Goal: Information Seeking & Learning: Learn about a topic

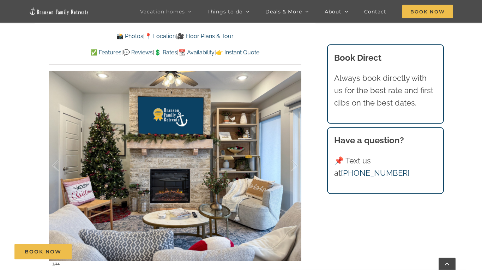
scroll to position [430, 0]
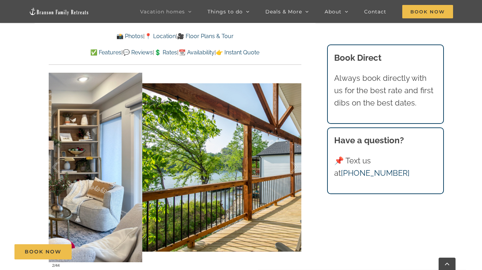
click at [287, 186] on div at bounding box center [287, 167] width 22 height 44
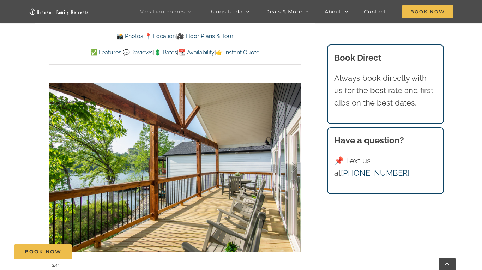
click at [293, 178] on div at bounding box center [287, 167] width 22 height 44
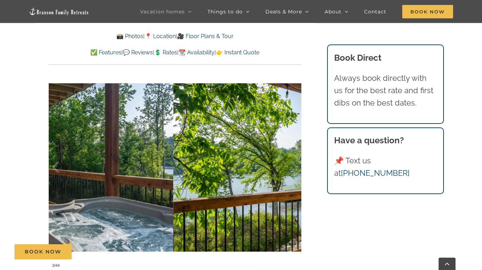
click at [289, 179] on div at bounding box center [287, 167] width 22 height 44
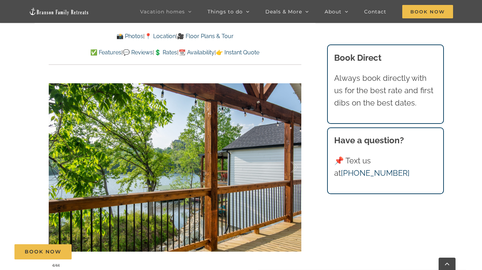
click at [292, 178] on div at bounding box center [287, 167] width 22 height 44
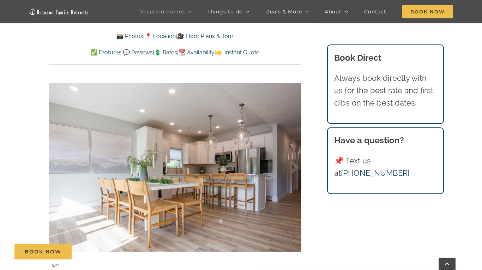
click at [291, 171] on div at bounding box center [287, 167] width 22 height 44
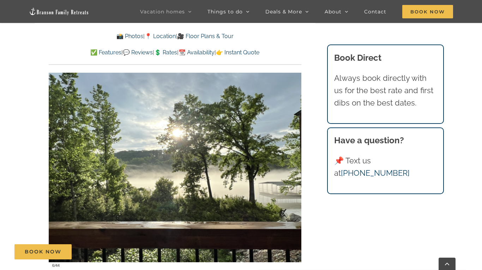
click at [292, 174] on div at bounding box center [287, 167] width 22 height 44
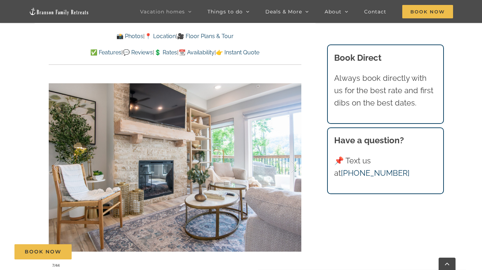
click at [295, 171] on div at bounding box center [287, 167] width 22 height 44
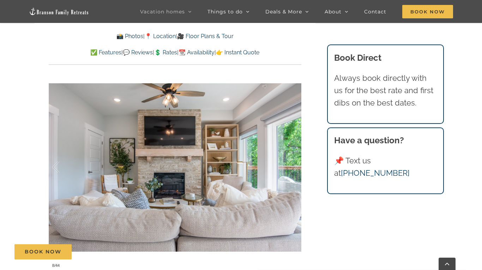
click at [295, 171] on div at bounding box center [287, 167] width 22 height 44
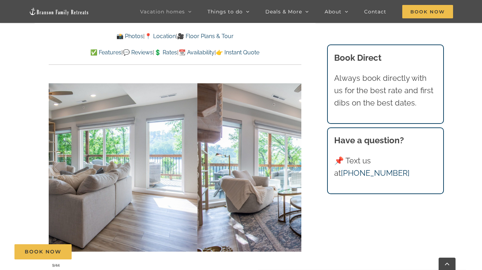
click at [293, 171] on div at bounding box center [287, 167] width 22 height 44
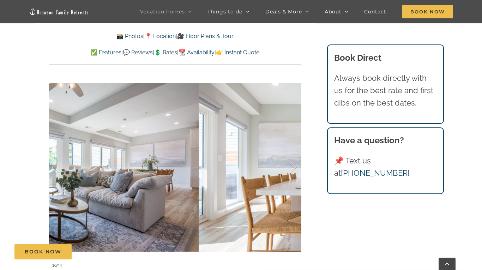
click at [295, 170] on div at bounding box center [287, 167] width 22 height 44
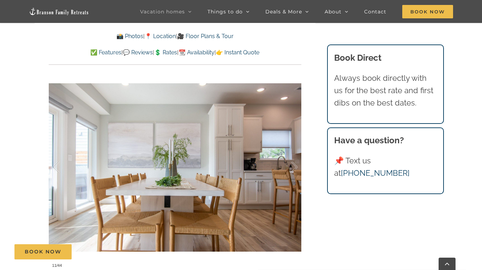
click at [293, 169] on div at bounding box center [287, 167] width 22 height 44
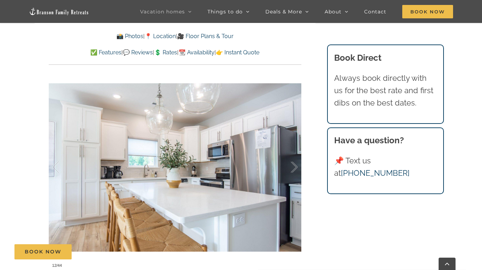
click at [291, 170] on div at bounding box center [287, 167] width 22 height 44
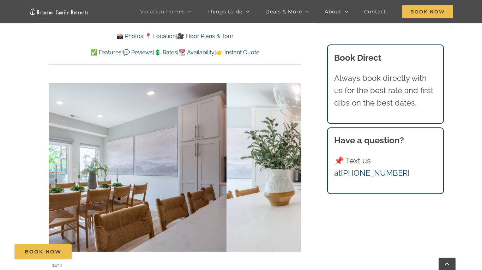
click at [294, 170] on div at bounding box center [287, 167] width 22 height 44
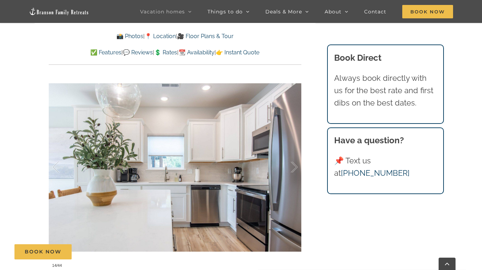
click at [290, 170] on div at bounding box center [287, 167] width 22 height 44
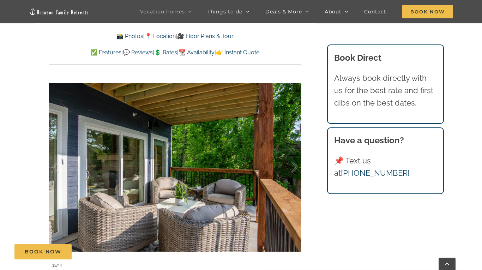
click at [295, 169] on div at bounding box center [287, 167] width 22 height 44
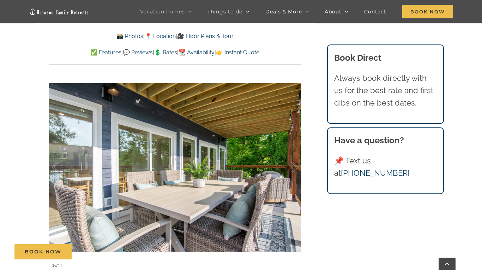
click at [294, 167] on div at bounding box center [287, 167] width 22 height 44
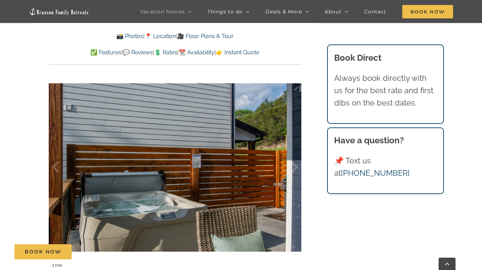
click at [291, 167] on div at bounding box center [287, 167] width 22 height 44
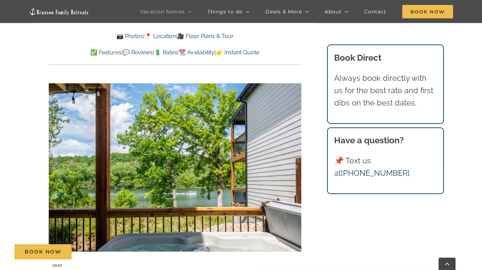
click at [293, 169] on div at bounding box center [287, 167] width 22 height 44
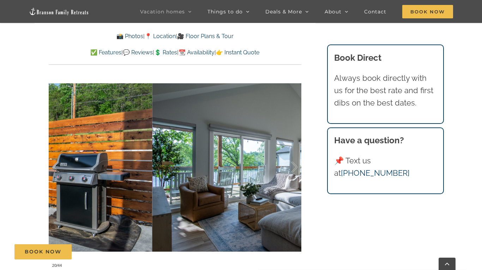
click at [294, 168] on div at bounding box center [287, 167] width 22 height 44
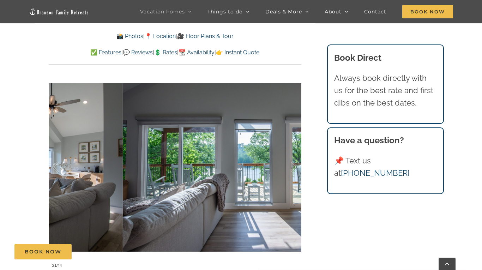
click at [292, 168] on div at bounding box center [287, 167] width 22 height 44
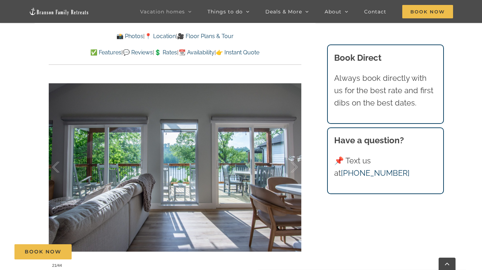
click at [296, 165] on div at bounding box center [287, 167] width 22 height 44
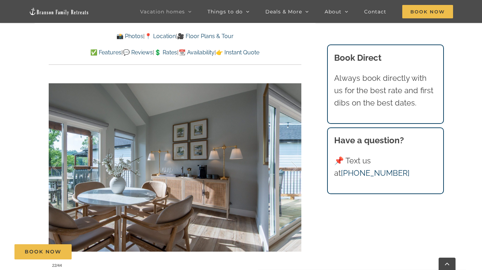
click at [295, 166] on div at bounding box center [287, 167] width 22 height 44
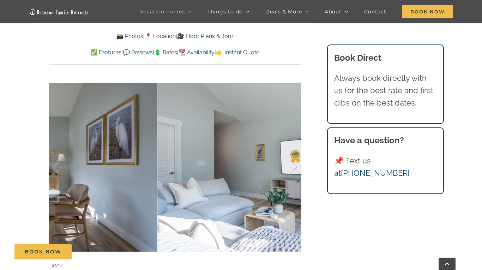
click at [295, 166] on div at bounding box center [287, 167] width 22 height 44
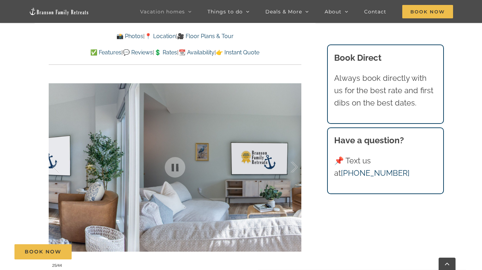
click at [294, 169] on div at bounding box center [287, 167] width 22 height 44
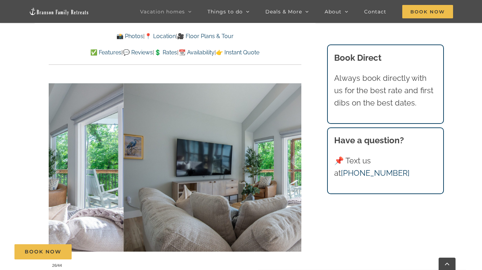
click at [296, 167] on div at bounding box center [287, 167] width 22 height 44
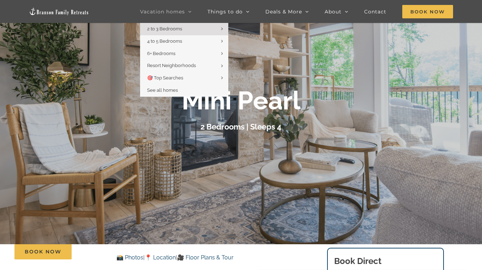
scroll to position [0, 0]
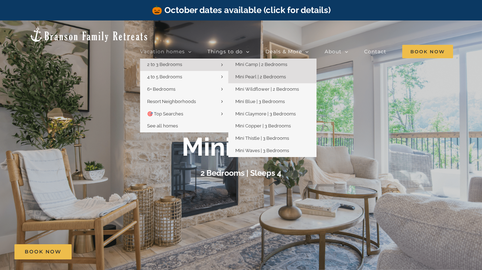
click at [316, 59] on link "Mini Camp | 2 Bedrooms" at bounding box center [272, 65] width 88 height 12
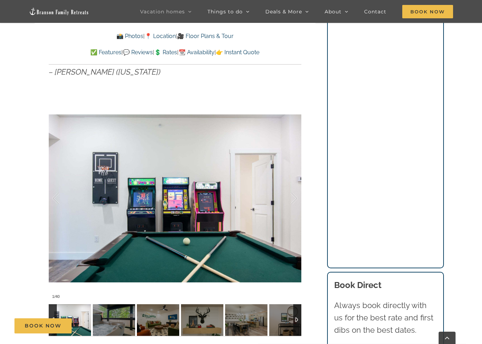
scroll to position [555, 0]
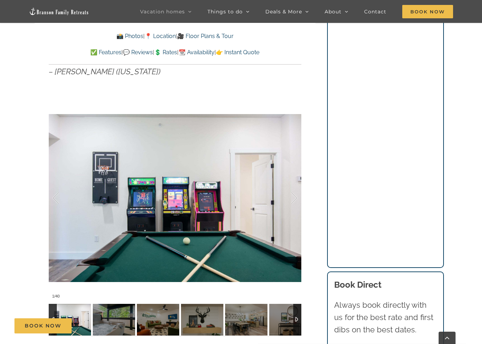
click at [288, 214] on div at bounding box center [287, 199] width 22 height 44
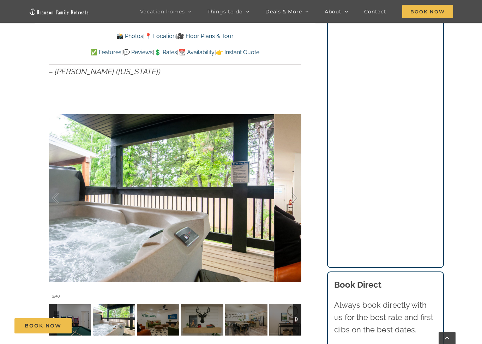
click at [297, 199] on div at bounding box center [287, 199] width 22 height 44
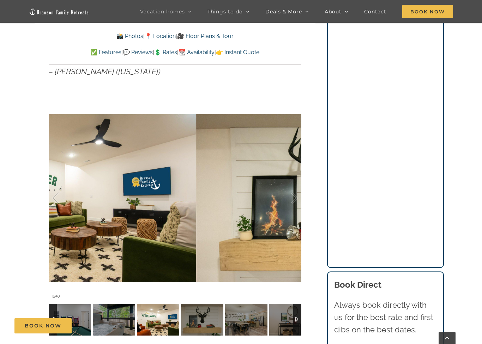
click at [296, 206] on div at bounding box center [287, 199] width 22 height 44
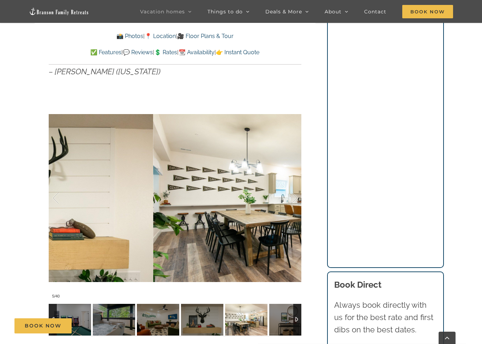
click at [295, 201] on div at bounding box center [287, 199] width 22 height 44
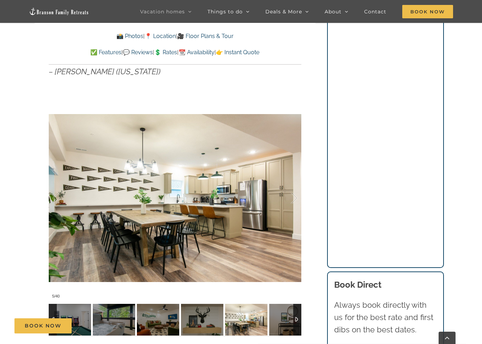
click at [296, 203] on div at bounding box center [287, 199] width 22 height 44
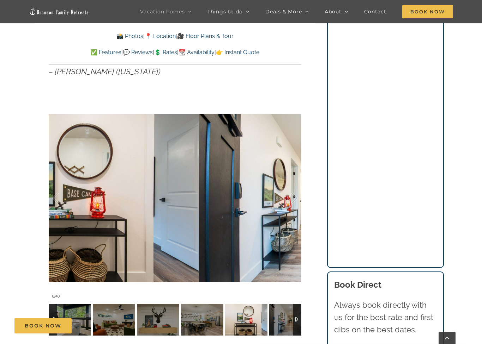
click at [295, 200] on div at bounding box center [287, 199] width 22 height 44
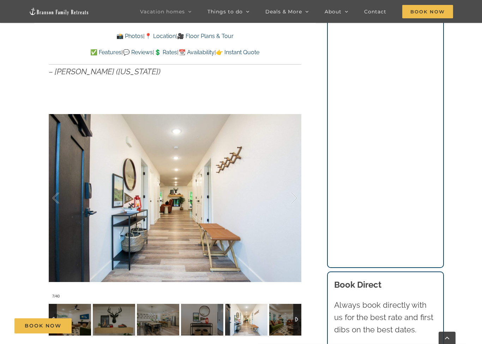
click at [295, 198] on div at bounding box center [287, 199] width 22 height 44
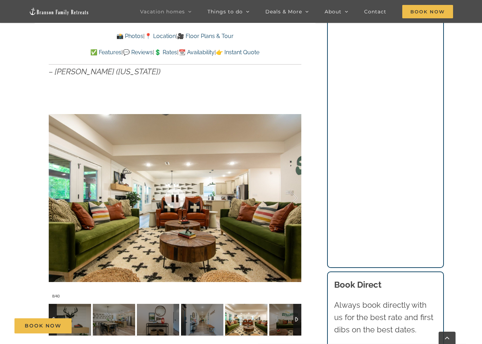
click at [295, 210] on div at bounding box center [287, 199] width 22 height 44
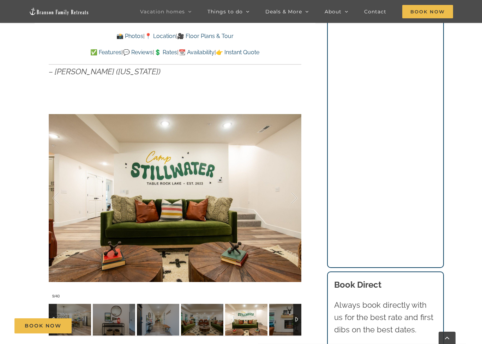
click at [296, 205] on div at bounding box center [287, 199] width 22 height 44
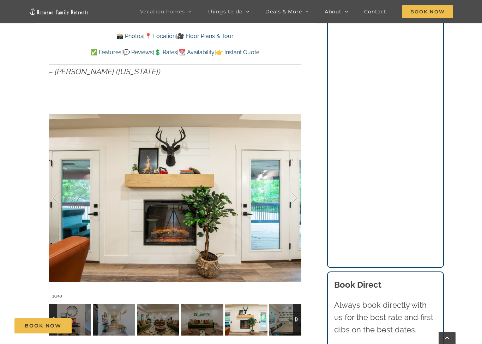
click at [296, 199] on div at bounding box center [287, 199] width 22 height 44
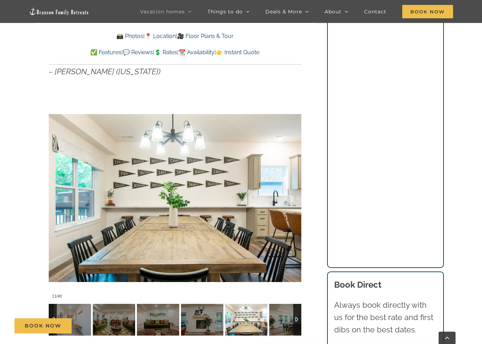
click at [296, 201] on div at bounding box center [287, 199] width 22 height 44
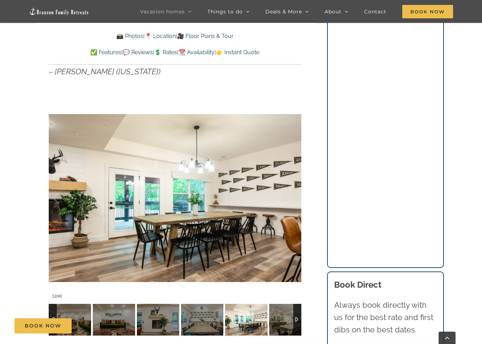
click at [294, 200] on div at bounding box center [287, 199] width 22 height 44
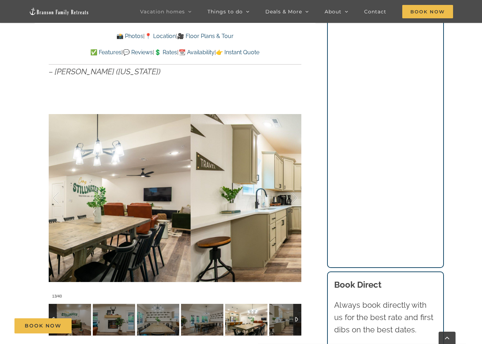
click at [293, 201] on div at bounding box center [287, 199] width 22 height 44
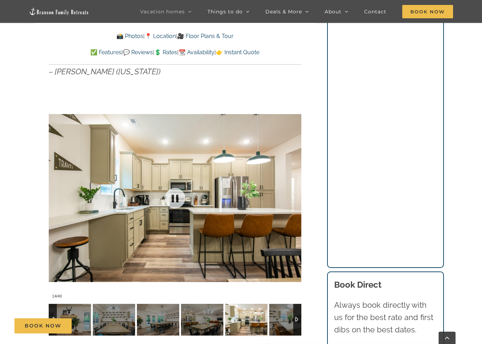
click at [298, 201] on div at bounding box center [175, 197] width 252 height 207
click at [300, 196] on div at bounding box center [175, 197] width 252 height 207
click at [300, 199] on div at bounding box center [175, 197] width 252 height 207
click at [299, 196] on div at bounding box center [175, 197] width 252 height 207
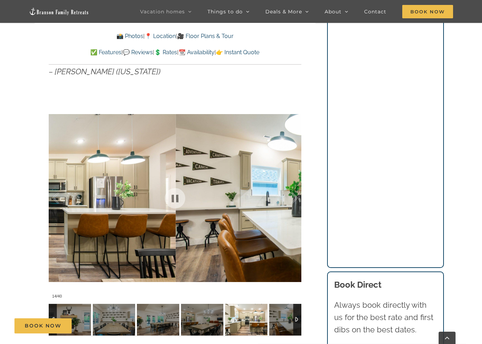
click at [295, 198] on div at bounding box center [287, 199] width 22 height 44
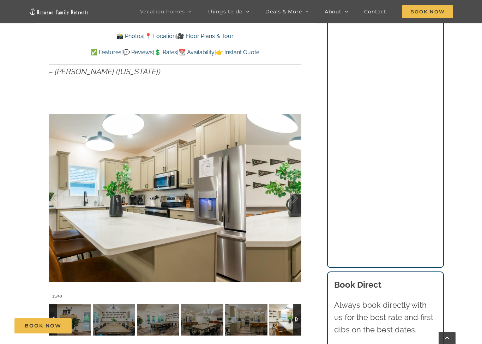
click at [297, 199] on div at bounding box center [287, 199] width 22 height 44
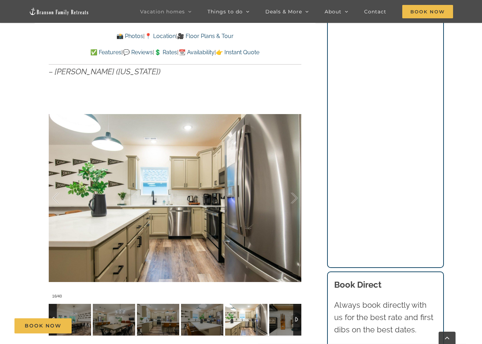
click at [297, 199] on div at bounding box center [287, 199] width 22 height 44
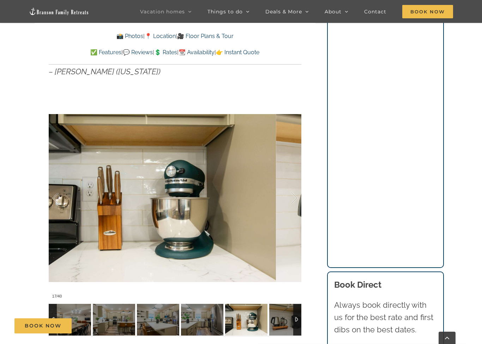
click at [291, 198] on div at bounding box center [287, 199] width 22 height 44
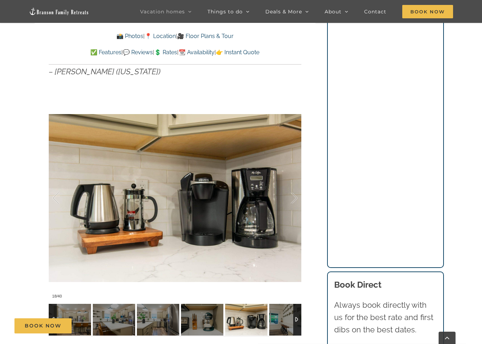
click at [295, 198] on div at bounding box center [287, 199] width 22 height 44
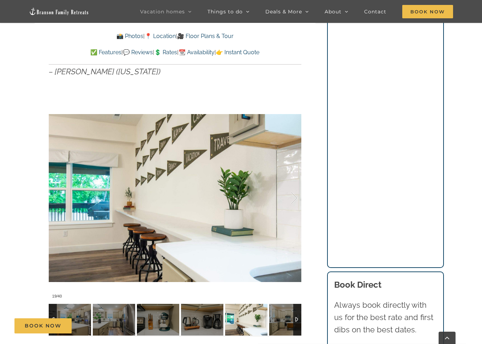
click at [295, 197] on div at bounding box center [287, 199] width 22 height 44
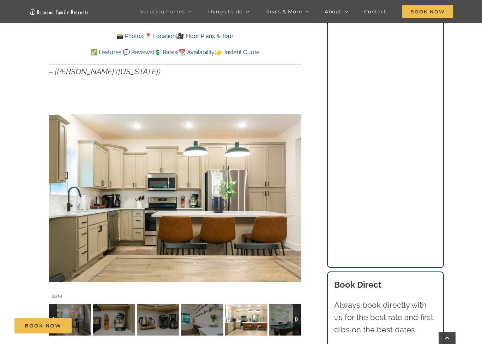
click at [295, 197] on div at bounding box center [287, 199] width 22 height 44
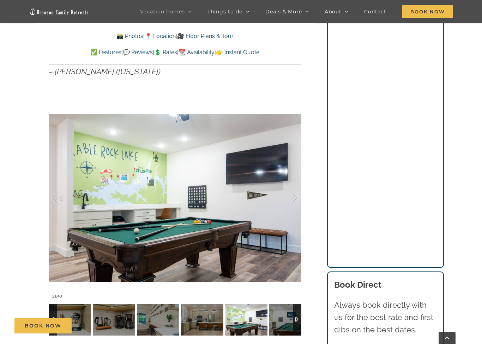
click at [295, 198] on div at bounding box center [287, 199] width 22 height 44
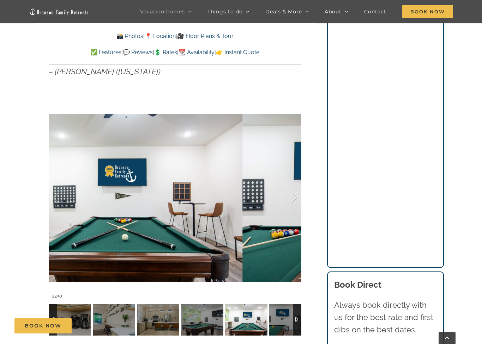
click at [296, 199] on div at bounding box center [287, 199] width 22 height 44
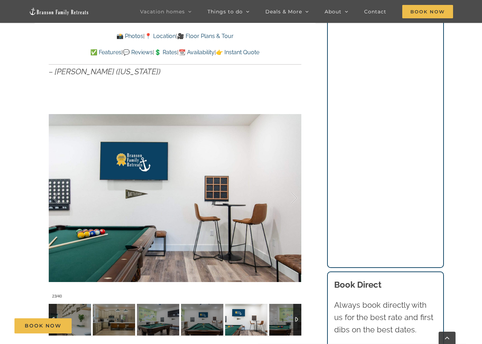
click at [295, 201] on div at bounding box center [287, 199] width 22 height 44
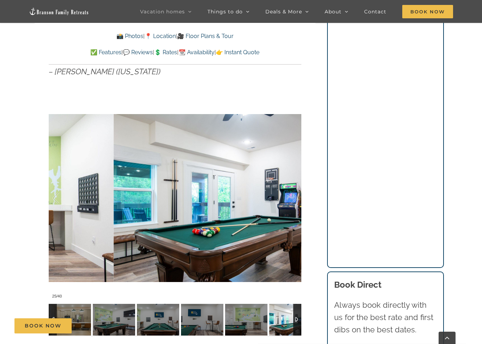
click at [293, 198] on div at bounding box center [287, 199] width 22 height 44
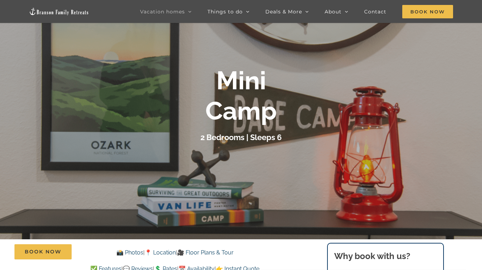
scroll to position [0, 0]
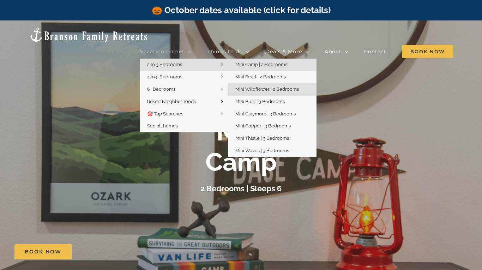
click at [316, 83] on link "Mini Wildflower | 2 Bedrooms" at bounding box center [272, 89] width 88 height 12
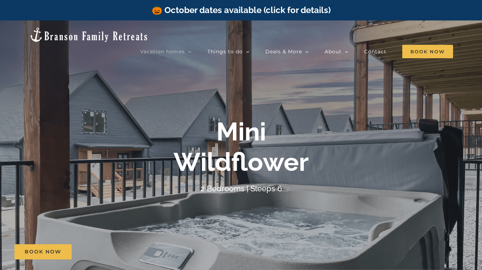
click at [341, 168] on div "Mini Wildflower" at bounding box center [241, 146] width 282 height 61
click at [445, 155] on div "Mini Wildflower 2 Bedrooms | Sleeps 6" at bounding box center [241, 155] width 482 height 78
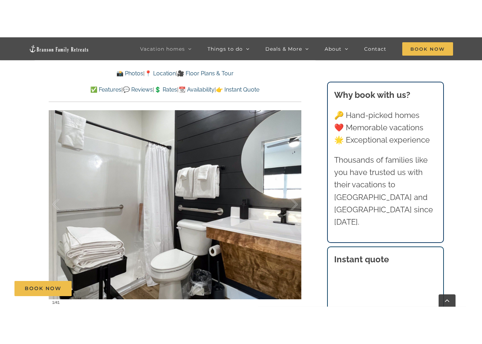
scroll to position [502, 0]
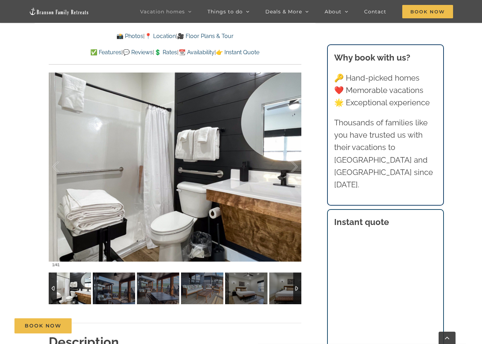
click at [295, 175] on div at bounding box center [287, 167] width 22 height 44
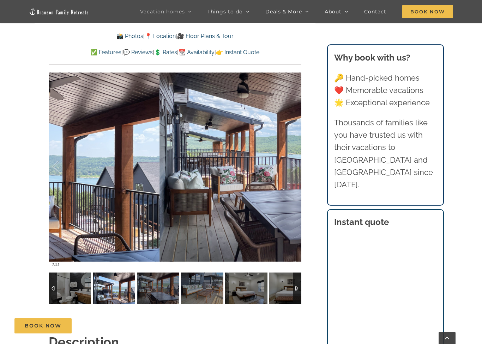
click at [295, 171] on div at bounding box center [287, 167] width 22 height 44
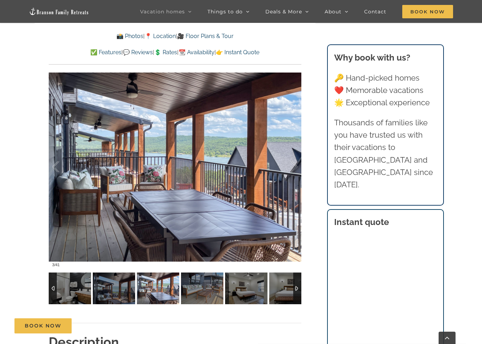
click at [296, 174] on div at bounding box center [287, 167] width 22 height 44
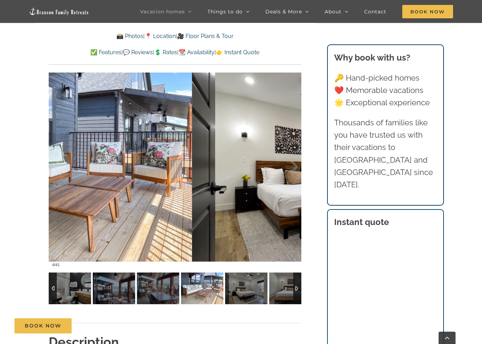
click at [296, 172] on div at bounding box center [287, 167] width 22 height 44
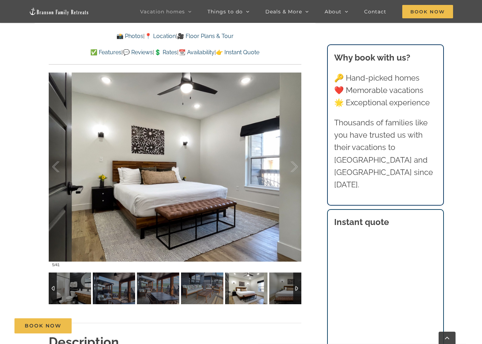
click at [294, 166] on div at bounding box center [287, 167] width 22 height 44
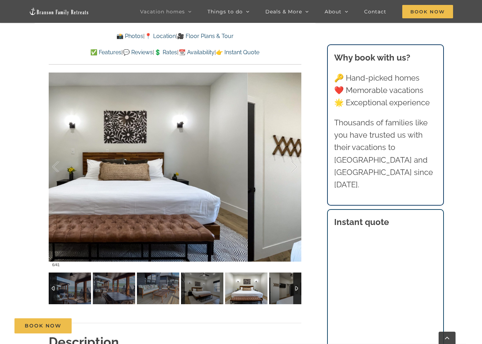
click at [295, 167] on div at bounding box center [287, 167] width 22 height 44
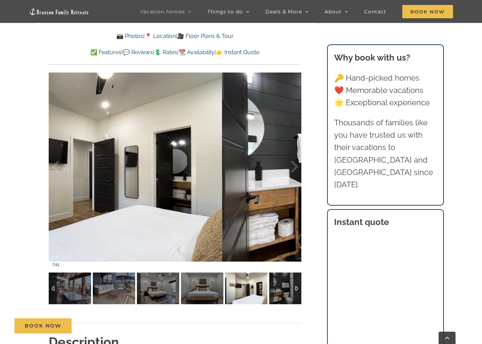
click at [297, 169] on div at bounding box center [287, 167] width 22 height 44
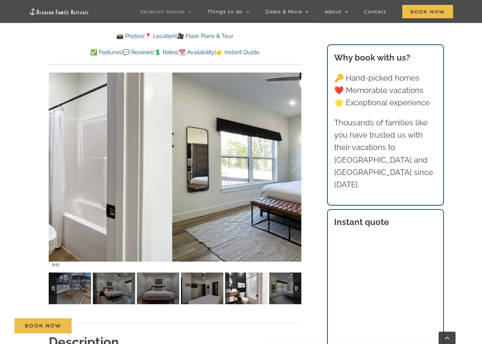
click at [295, 167] on div at bounding box center [287, 167] width 22 height 44
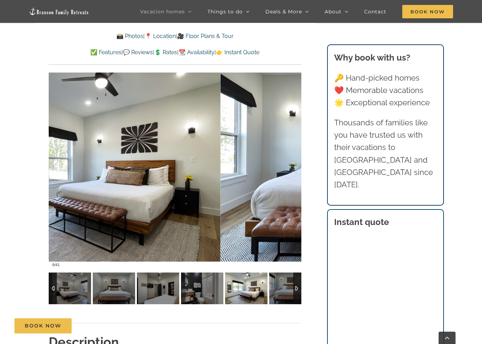
click at [291, 171] on div at bounding box center [287, 167] width 22 height 44
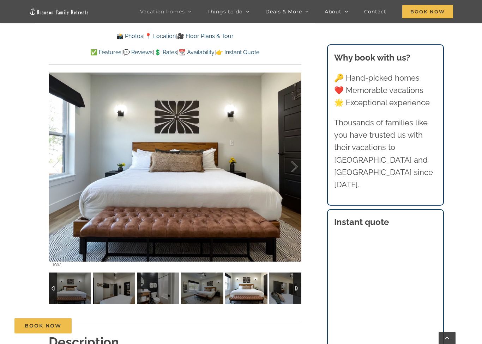
click at [296, 168] on div at bounding box center [287, 167] width 22 height 44
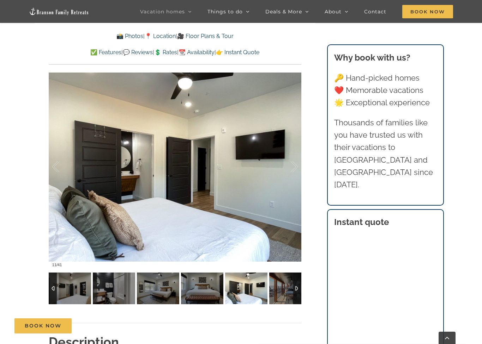
click at [295, 171] on div at bounding box center [287, 167] width 22 height 44
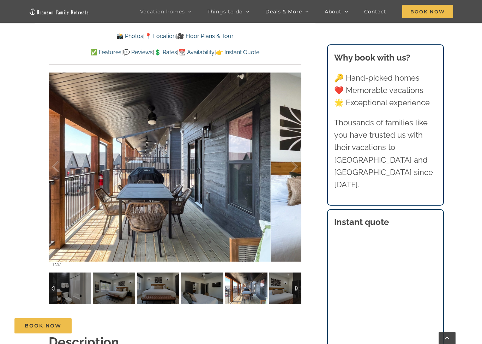
click at [293, 168] on div at bounding box center [287, 167] width 22 height 44
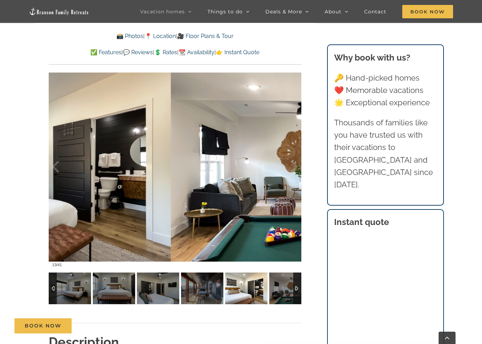
click at [293, 167] on div at bounding box center [287, 167] width 22 height 44
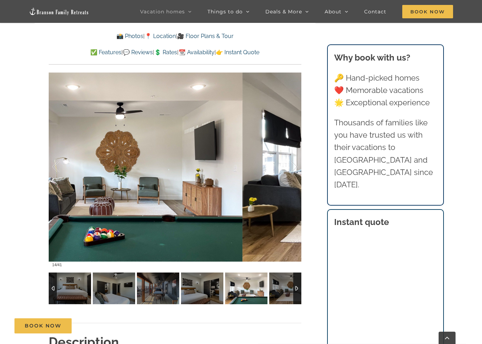
click at [294, 169] on div at bounding box center [287, 167] width 22 height 44
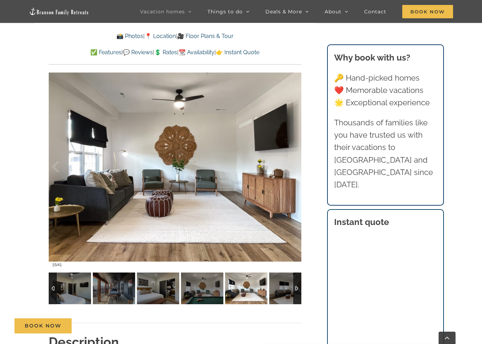
click at [294, 171] on div at bounding box center [287, 167] width 22 height 44
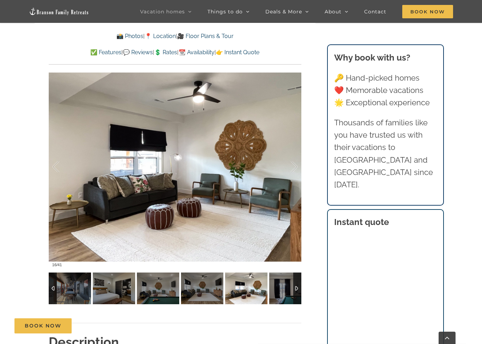
click at [295, 170] on div at bounding box center [287, 167] width 22 height 44
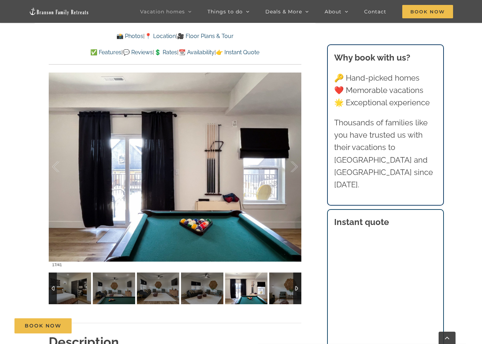
click at [295, 170] on div at bounding box center [287, 167] width 22 height 44
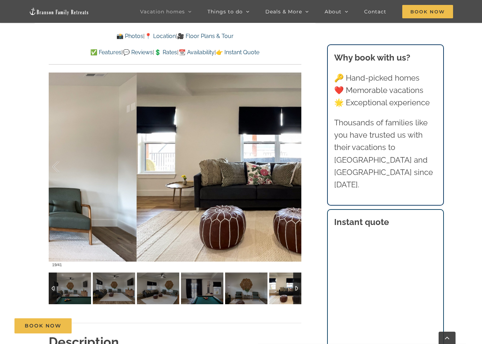
click at [295, 167] on div at bounding box center [287, 167] width 22 height 44
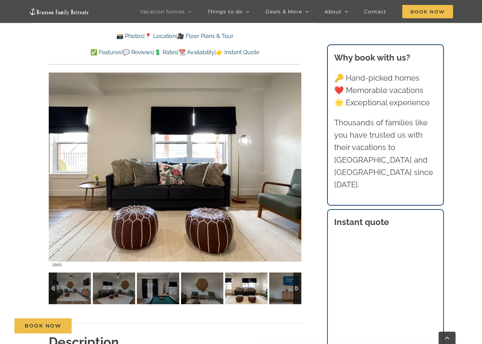
click at [294, 166] on div at bounding box center [287, 167] width 22 height 44
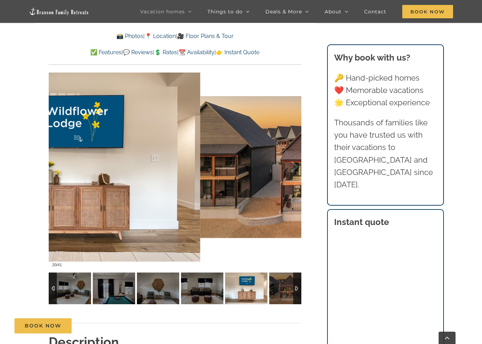
click at [294, 170] on div at bounding box center [287, 167] width 22 height 44
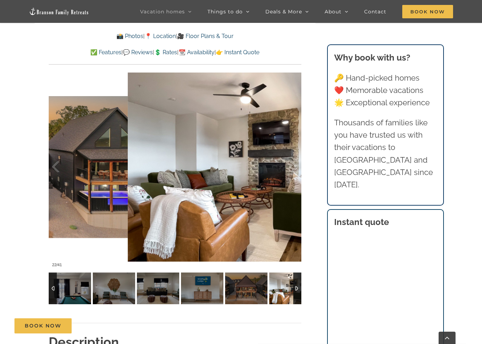
click at [295, 170] on div at bounding box center [287, 167] width 22 height 44
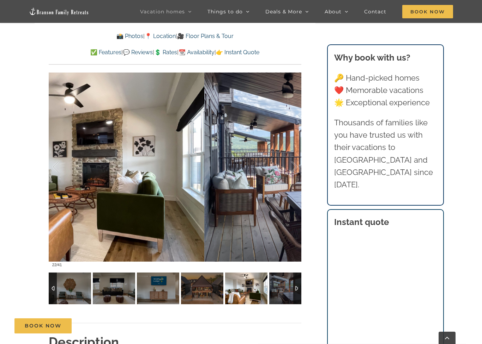
click at [292, 166] on div at bounding box center [287, 167] width 22 height 44
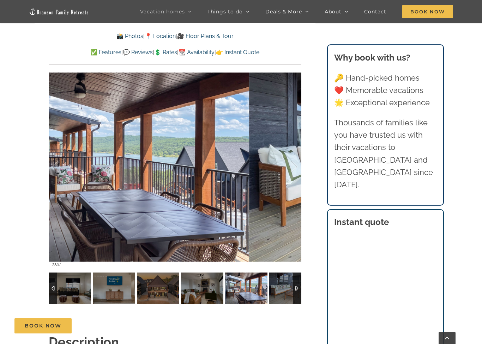
click at [294, 165] on div at bounding box center [287, 167] width 22 height 44
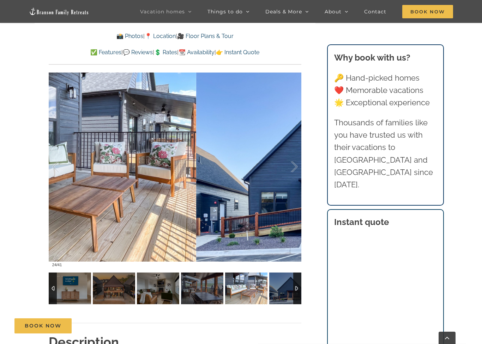
click at [293, 160] on div at bounding box center [287, 167] width 22 height 44
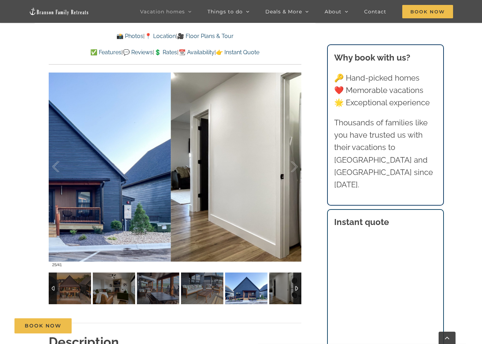
click at [295, 167] on div at bounding box center [287, 167] width 22 height 44
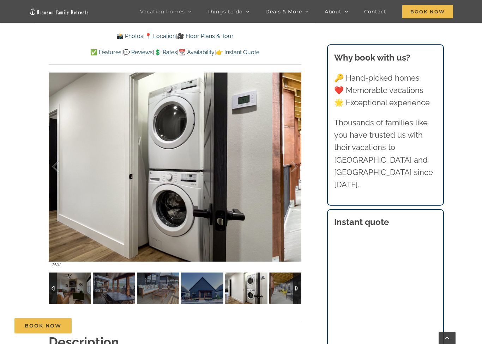
click at [295, 166] on div at bounding box center [287, 167] width 22 height 44
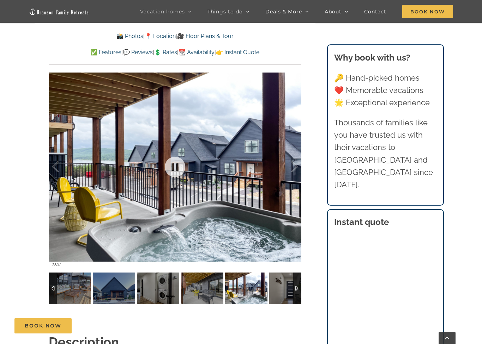
click at [298, 168] on div at bounding box center [175, 166] width 252 height 207
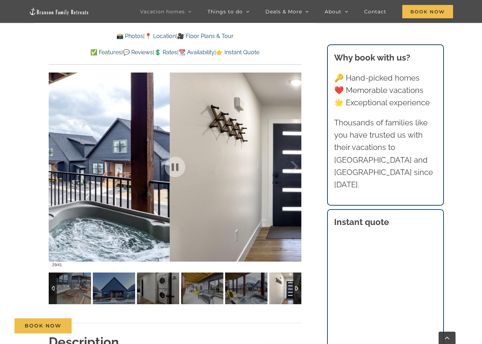
click at [296, 169] on div at bounding box center [287, 167] width 22 height 44
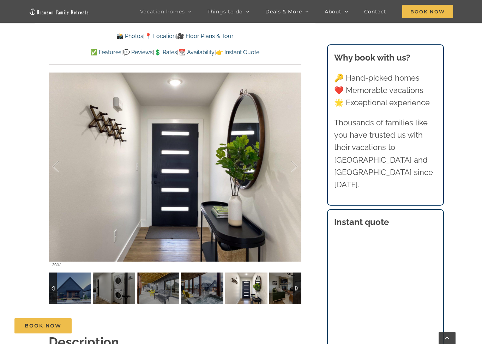
click at [294, 168] on div at bounding box center [287, 167] width 22 height 44
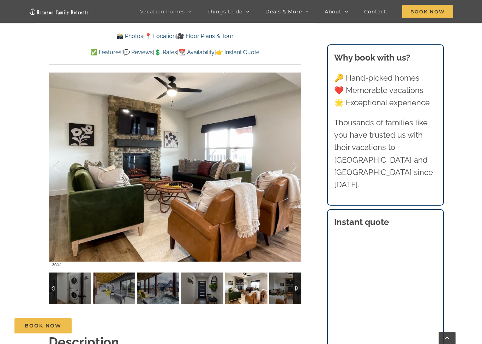
click at [296, 166] on div at bounding box center [287, 167] width 22 height 44
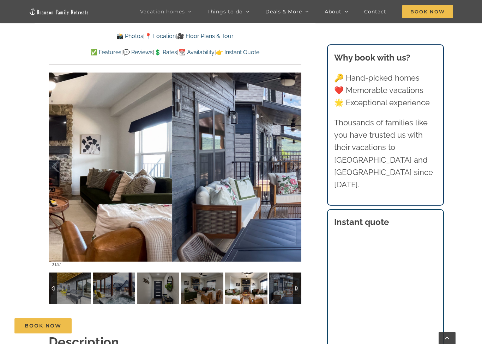
click at [295, 167] on div at bounding box center [287, 167] width 22 height 44
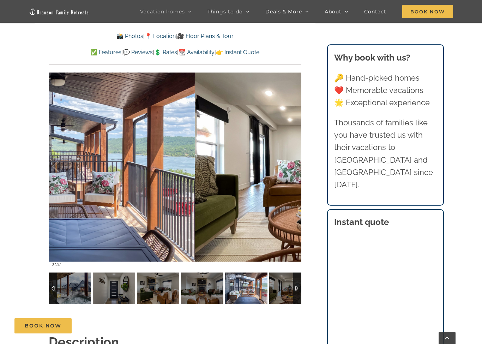
click at [296, 168] on div at bounding box center [287, 167] width 22 height 44
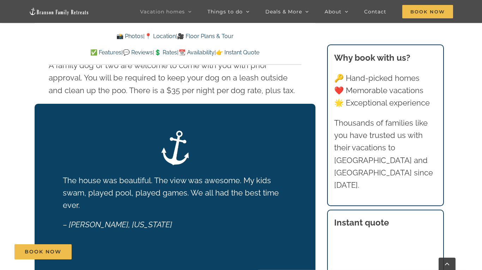
scroll to position [1238, 0]
